Goal: Task Accomplishment & Management: Manage account settings

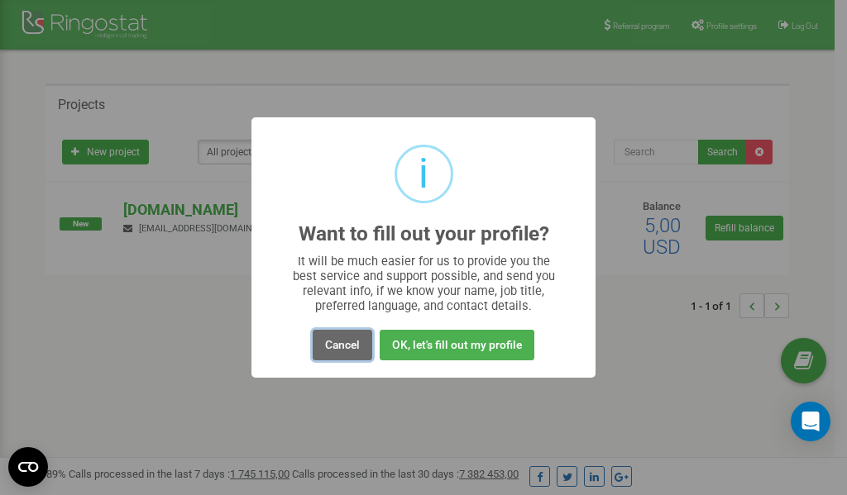
click at [340, 345] on button "Cancel" at bounding box center [343, 345] width 60 height 31
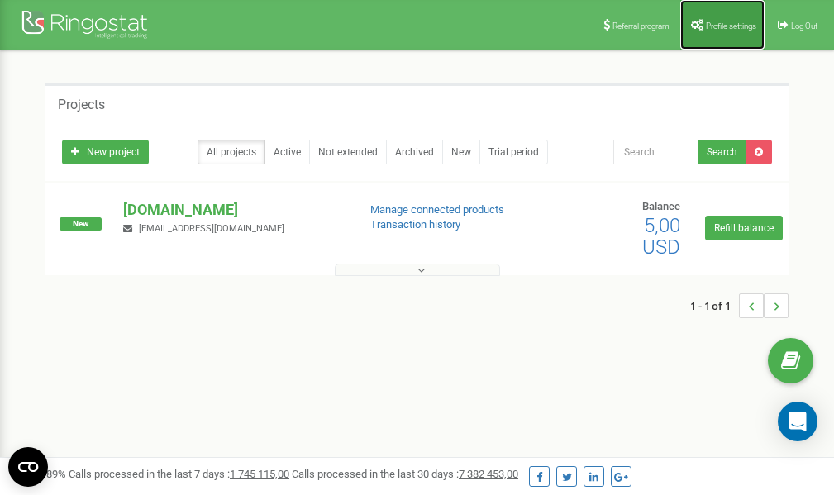
click at [715, 20] on link "Profile settings" at bounding box center [723, 25] width 84 height 50
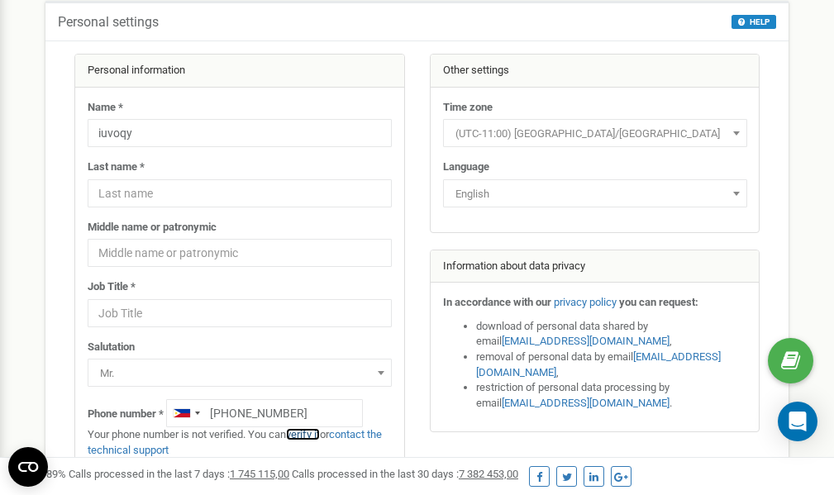
click at [313, 435] on link "verify it" at bounding box center [303, 434] width 34 height 12
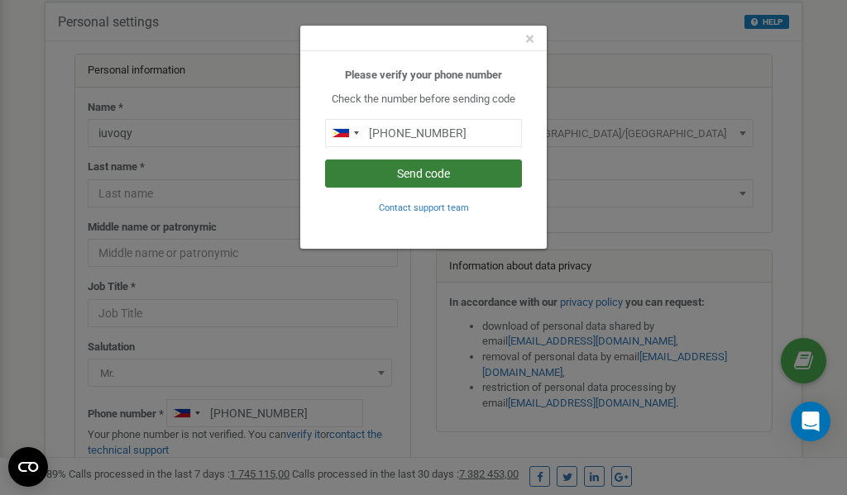
click at [444, 175] on button "Send code" at bounding box center [423, 174] width 197 height 28
